Goal: Information Seeking & Learning: Learn about a topic

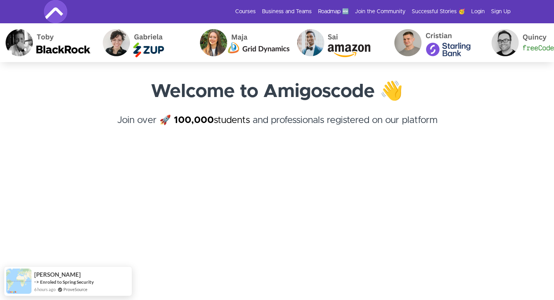
scroll to position [39, 0]
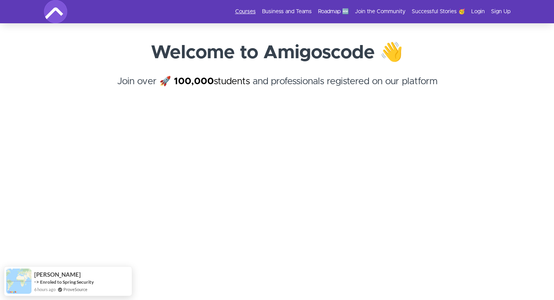
click at [250, 10] on link "Courses" at bounding box center [245, 12] width 21 height 8
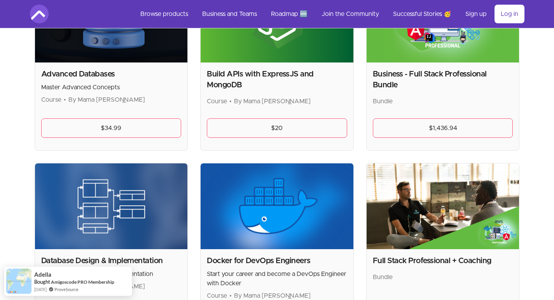
scroll to position [272, 0]
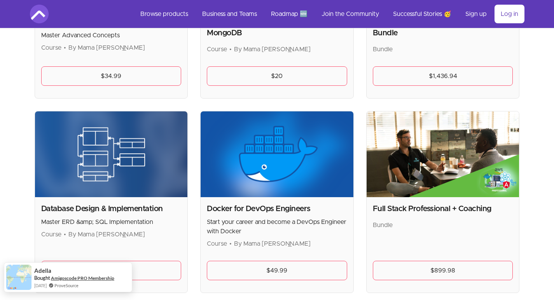
click at [51, 281] on link "Amigoscode PRO Membership" at bounding box center [82, 278] width 63 height 7
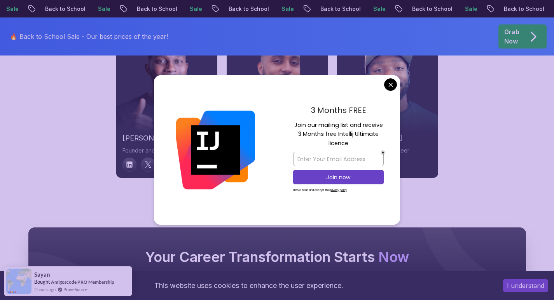
scroll to position [2702, 0]
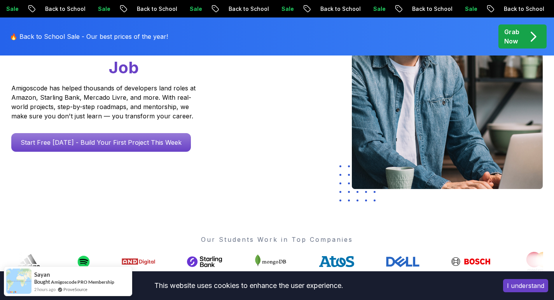
scroll to position [0, 0]
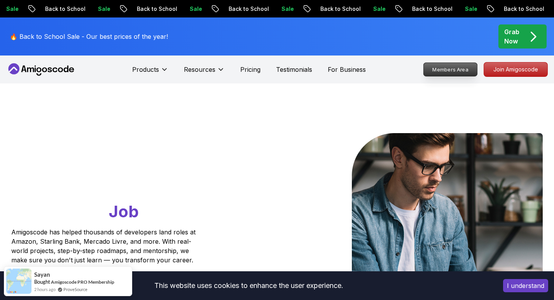
click at [460, 67] on p "Members Area" at bounding box center [451, 69] width 54 height 13
click at [247, 72] on p "Pricing" at bounding box center [250, 69] width 20 height 9
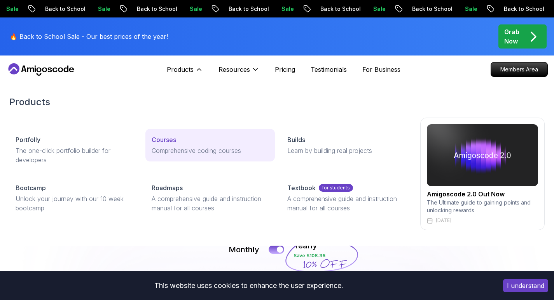
click at [163, 138] on p "Courses" at bounding box center [164, 139] width 24 height 9
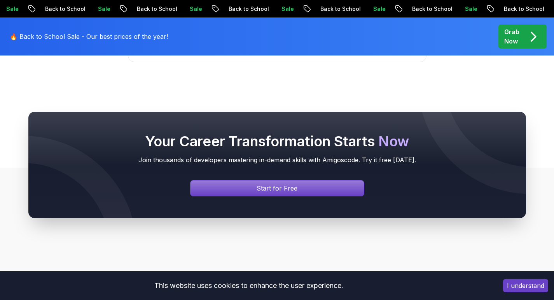
scroll to position [3731, 0]
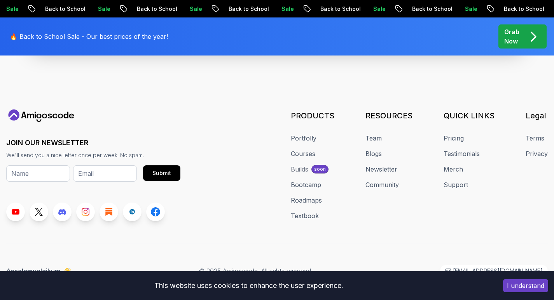
click at [514, 36] on p "Grab Now" at bounding box center [511, 36] width 15 height 19
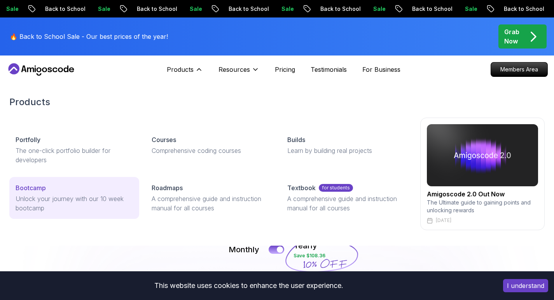
click at [36, 189] on p "Bootcamp" at bounding box center [31, 187] width 30 height 9
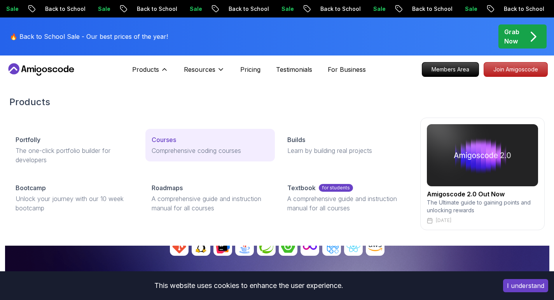
click at [171, 141] on p "Courses" at bounding box center [164, 139] width 24 height 9
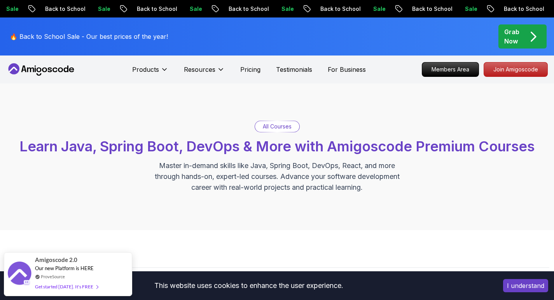
click at [278, 126] on p "All Courses" at bounding box center [277, 127] width 29 height 8
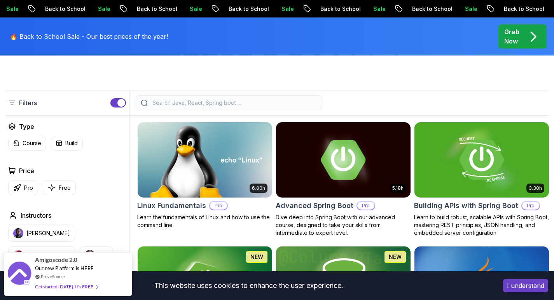
scroll to position [155, 0]
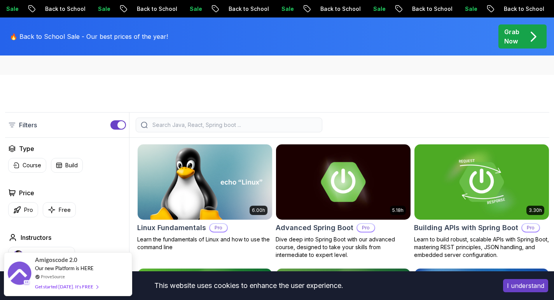
click at [164, 120] on div at bounding box center [229, 125] width 187 height 15
click at [160, 127] on input "search" at bounding box center [234, 125] width 166 height 8
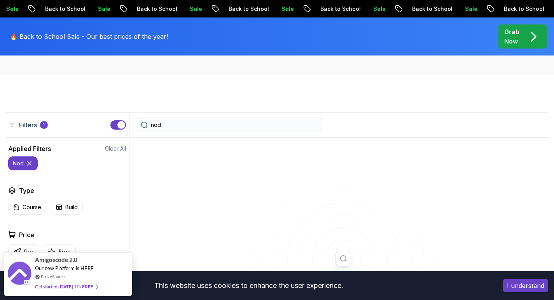
type input "node"
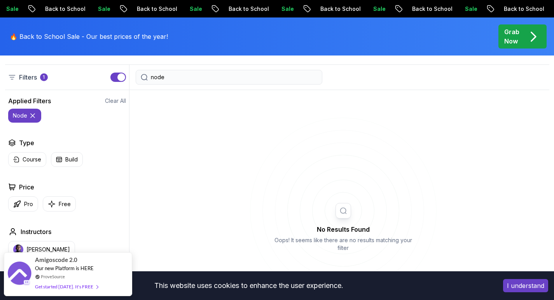
scroll to position [194, 0]
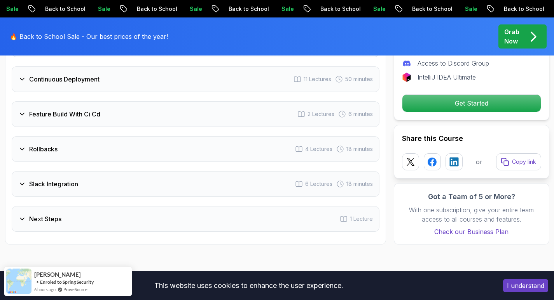
scroll to position [1555, 0]
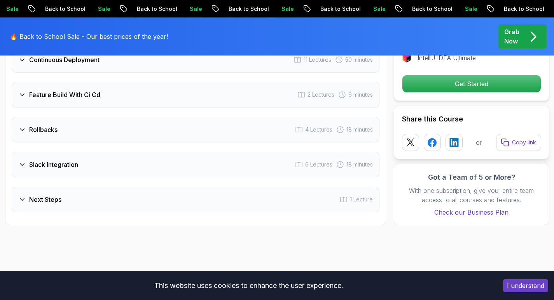
click at [56, 163] on h3 "Slack Integration" at bounding box center [53, 164] width 49 height 9
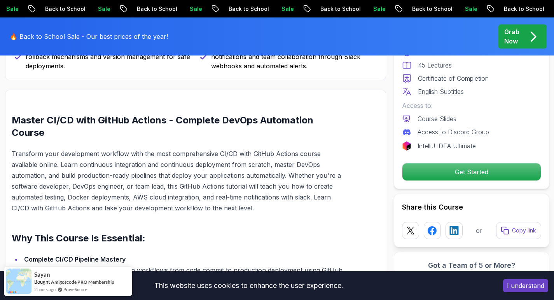
scroll to position [488, 0]
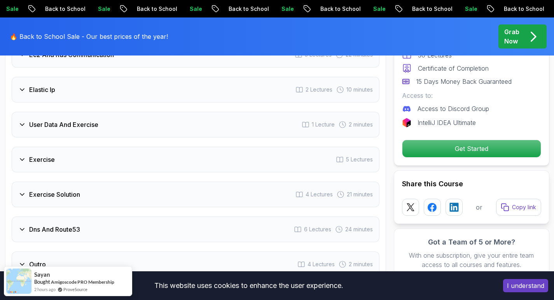
scroll to position [1321, 0]
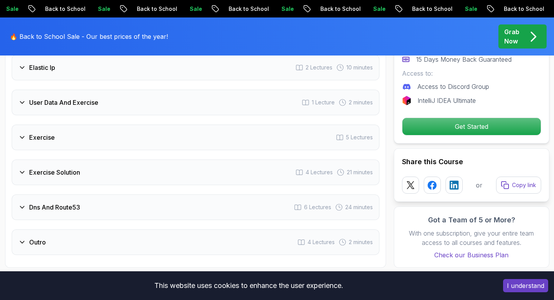
click at [64, 207] on h3 "Dns And Route53" at bounding box center [54, 207] width 51 height 9
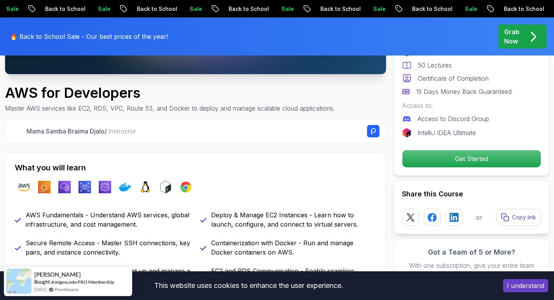
scroll to position [61, 0]
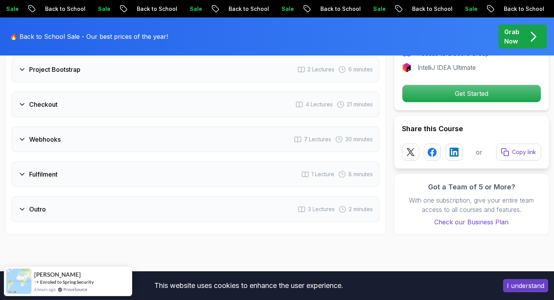
scroll to position [1166, 0]
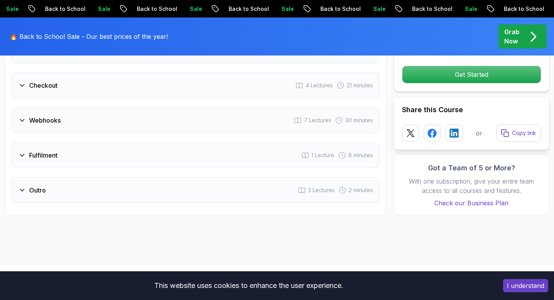
click at [24, 117] on icon at bounding box center [22, 121] width 8 height 8
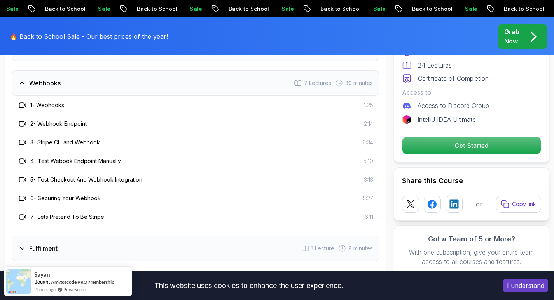
scroll to position [1129, 0]
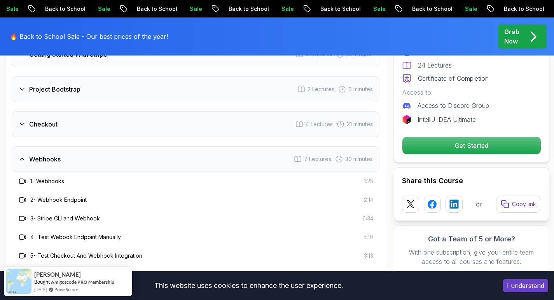
scroll to position [1051, 0]
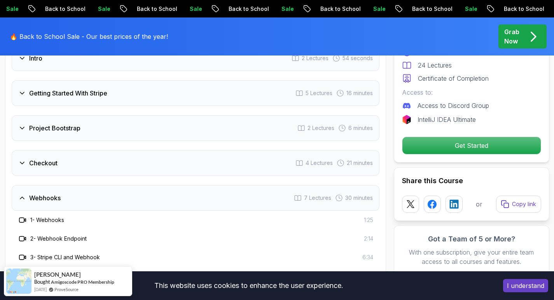
click at [25, 159] on icon at bounding box center [22, 163] width 8 height 8
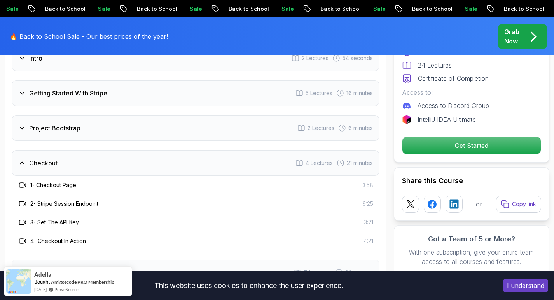
click at [57, 124] on h3 "Project Bootstrap" at bounding box center [54, 128] width 51 height 9
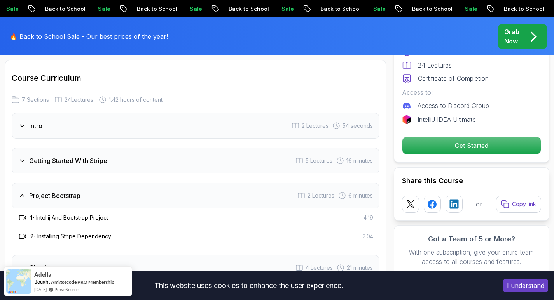
scroll to position [973, 0]
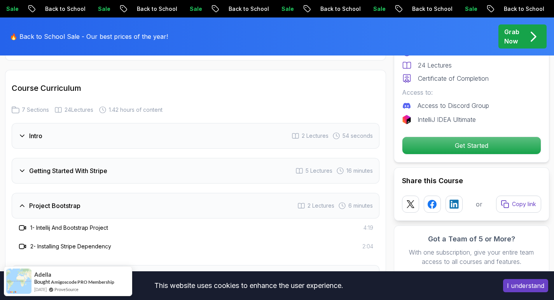
click at [54, 166] on h3 "Getting Started With Stripe" at bounding box center [68, 170] width 78 height 9
